Goal: Find specific page/section: Find specific page/section

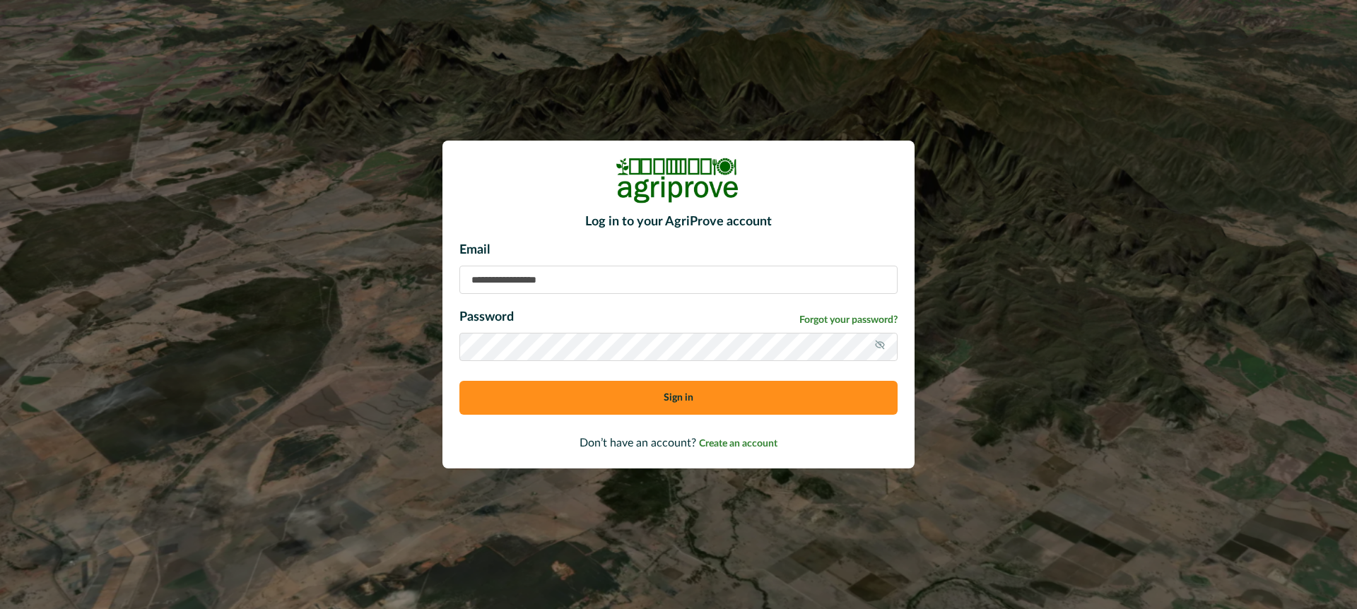
click at [492, 282] on input at bounding box center [678, 280] width 438 height 28
type input "**********"
click at [576, 402] on button "Sign in" at bounding box center [678, 398] width 438 height 34
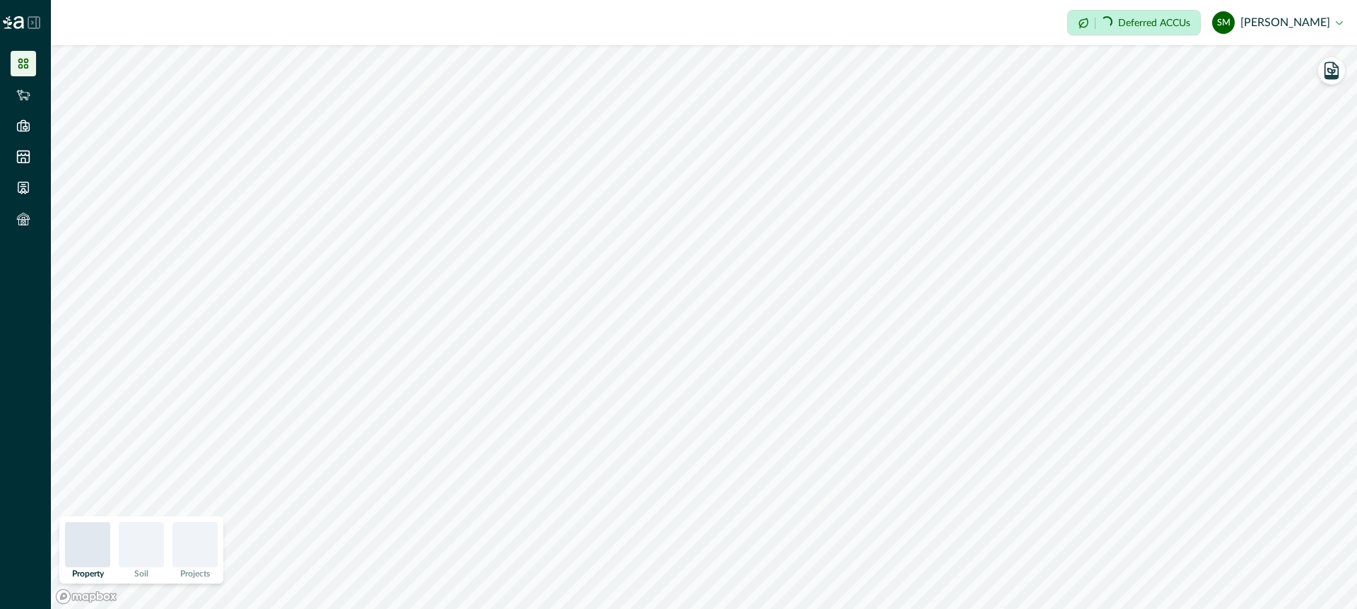
click at [35, 21] on icon at bounding box center [33, 22] width 11 height 11
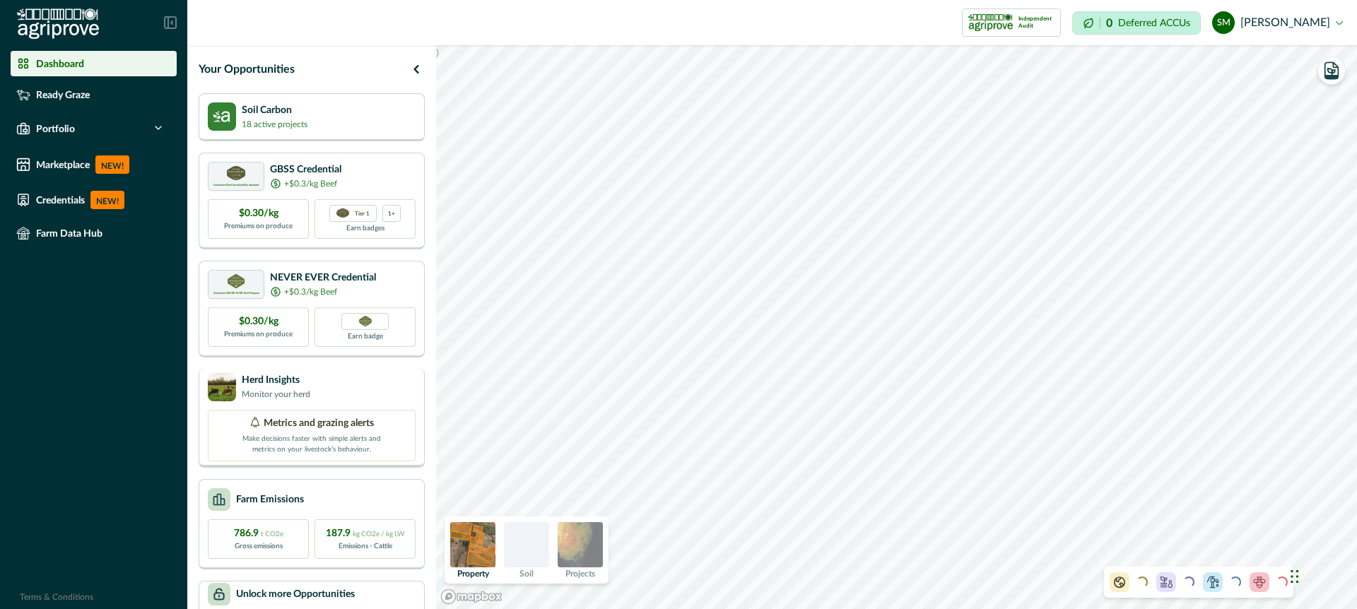
click at [370, 387] on div "Herd Insights Monitor your herd" at bounding box center [312, 387] width 208 height 28
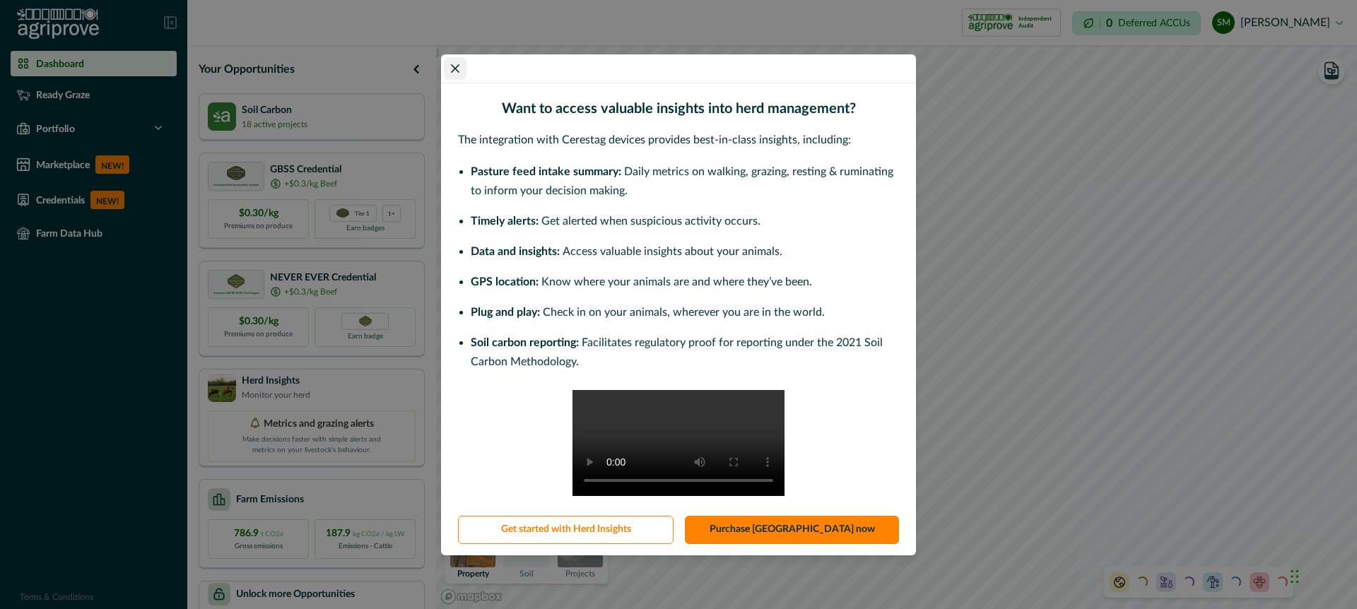
click at [452, 57] on button "Close" at bounding box center [455, 68] width 23 height 23
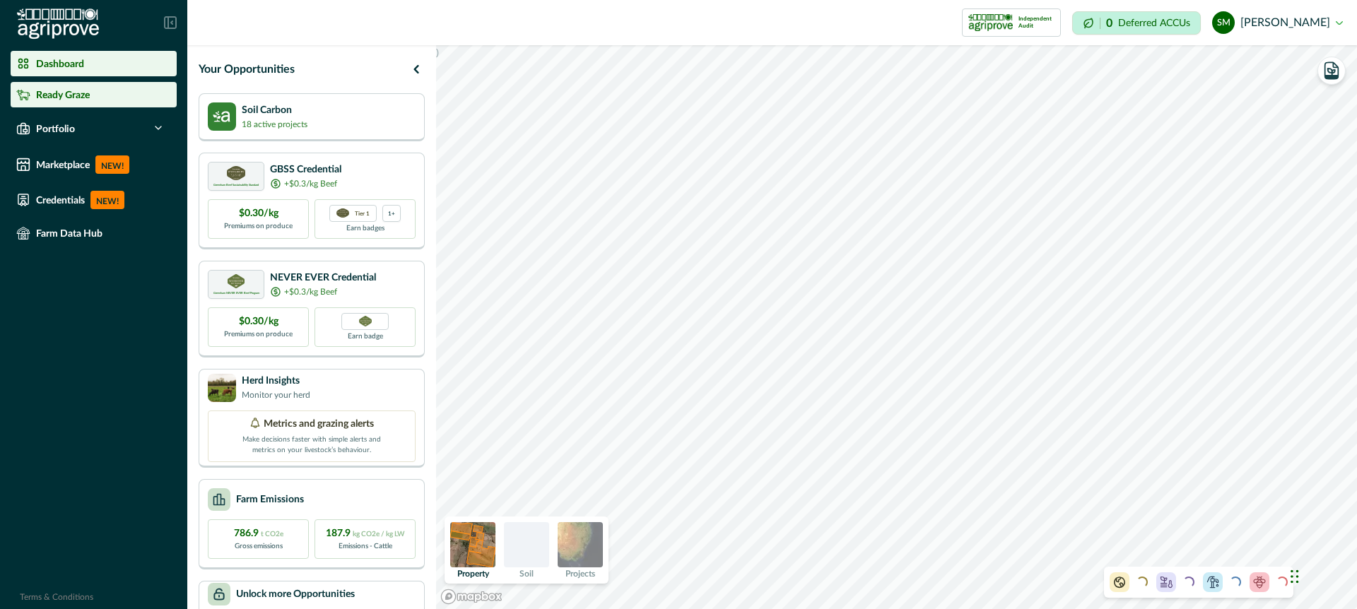
click at [137, 95] on div "Ready Graze" at bounding box center [93, 95] width 155 height 14
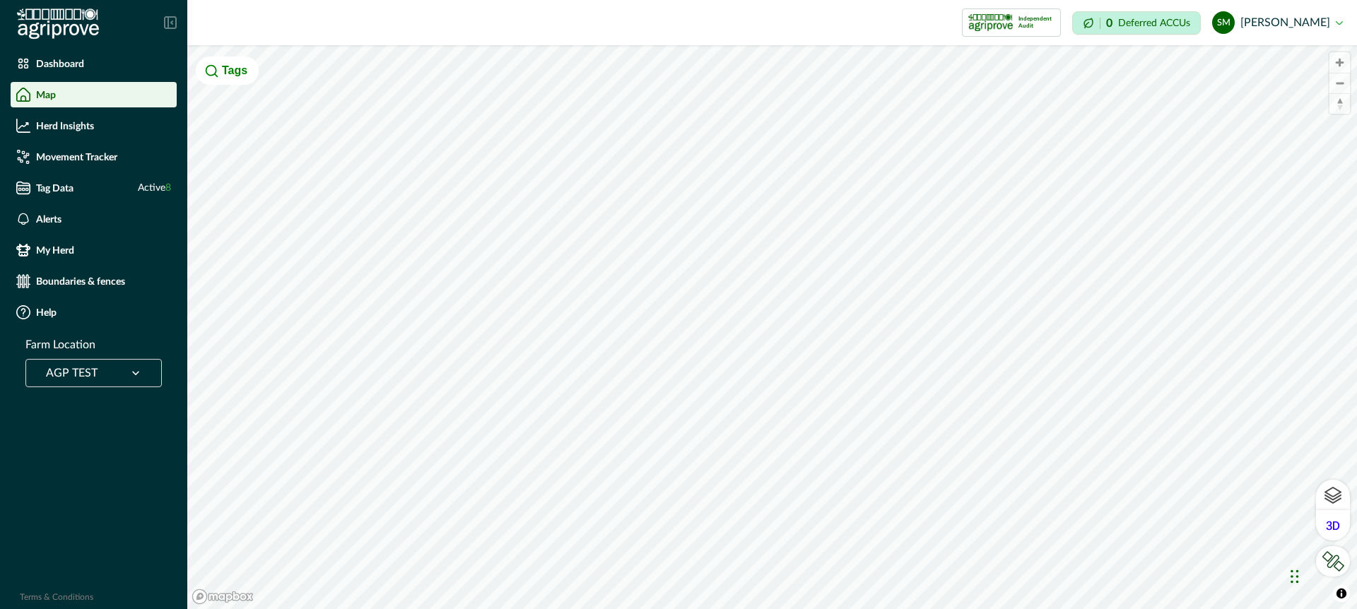
click at [136, 372] on icon at bounding box center [136, 373] width 14 height 14
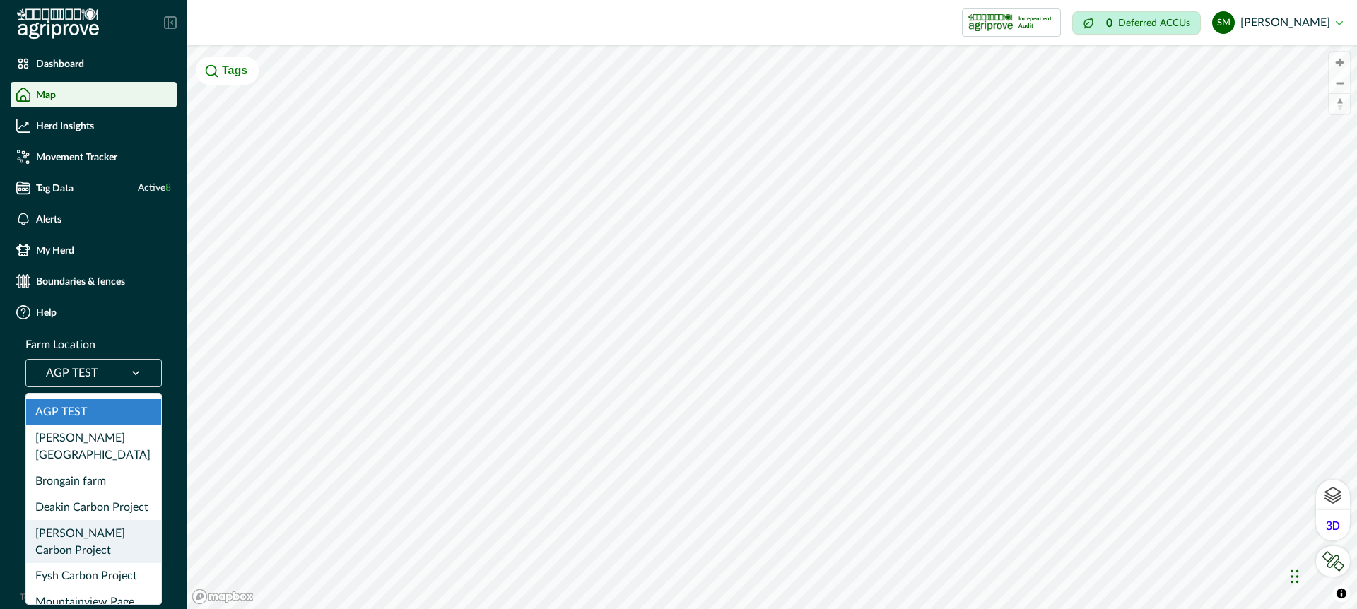
click at [118, 520] on div "[PERSON_NAME] Carbon Project" at bounding box center [93, 541] width 135 height 43
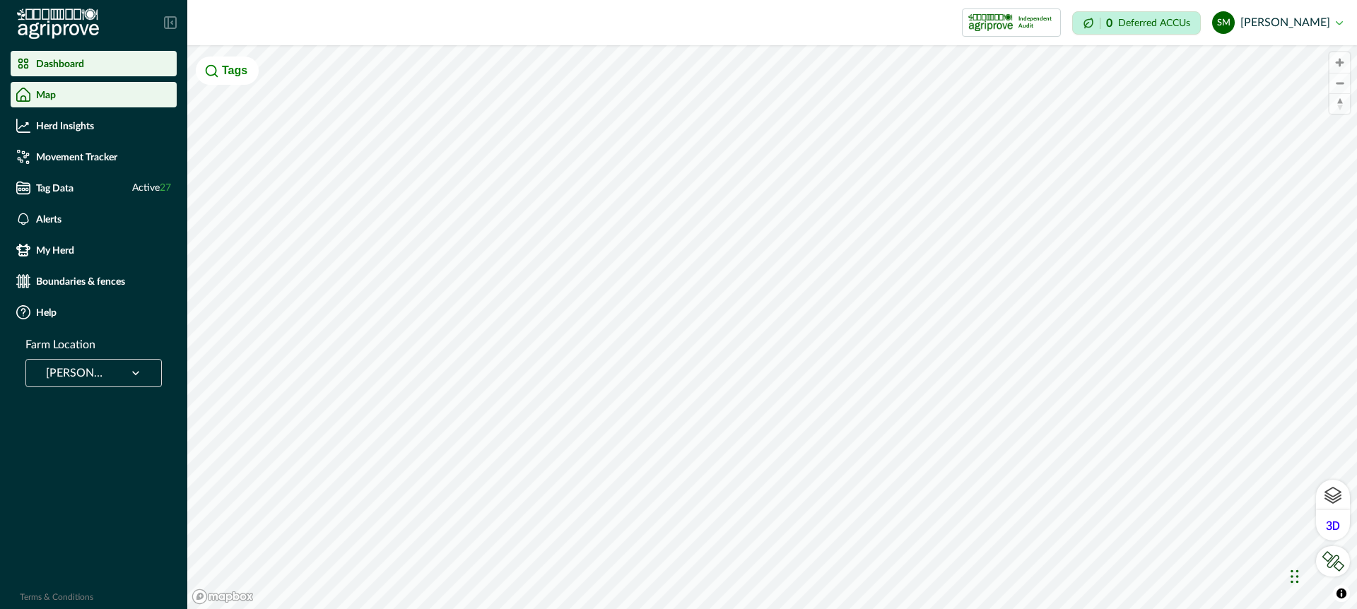
click at [80, 63] on p "Dashboard" at bounding box center [60, 63] width 48 height 11
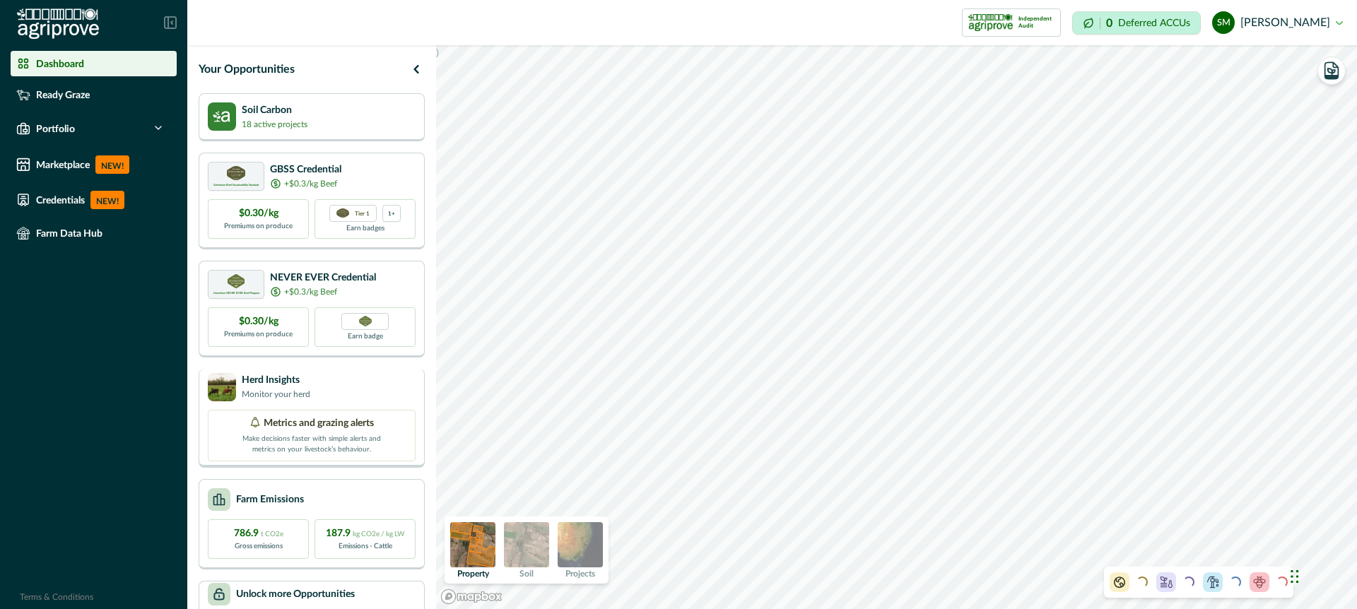
click at [371, 389] on div "Herd Insights Monitor your herd" at bounding box center [312, 387] width 208 height 28
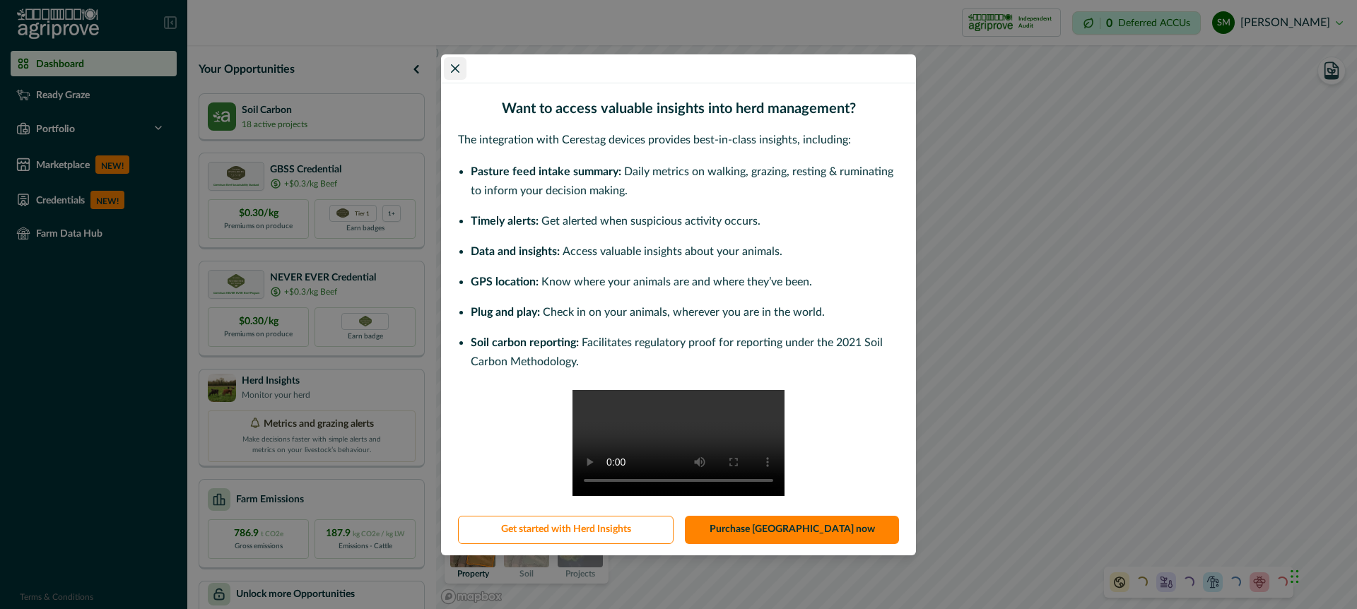
click at [451, 64] on icon "Close" at bounding box center [455, 68] width 8 height 8
